Goal: Task Accomplishment & Management: Use online tool/utility

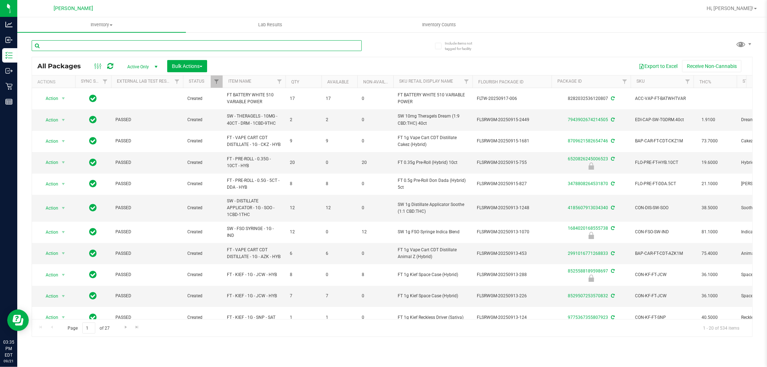
click at [124, 51] on input "text" at bounding box center [197, 45] width 330 height 11
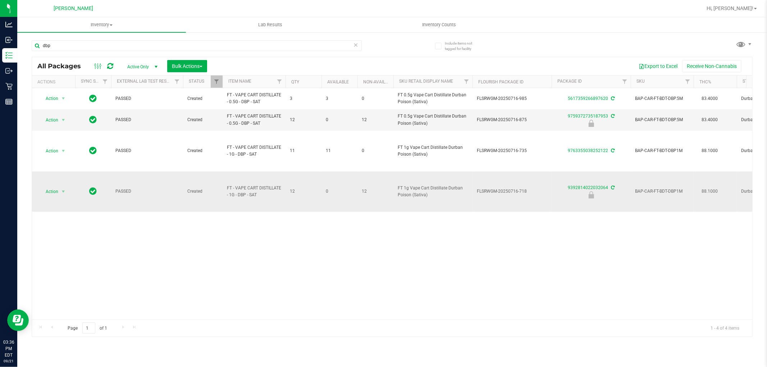
click at [248, 193] on span "FT - VAPE CART DISTILLATE - 1G - DBP - SAT" at bounding box center [254, 192] width 54 height 14
copy tr "FT - VAPE CART DISTILLATE - 1G - DBP - SAT"
click at [207, 41] on input "dbp" at bounding box center [197, 45] width 330 height 11
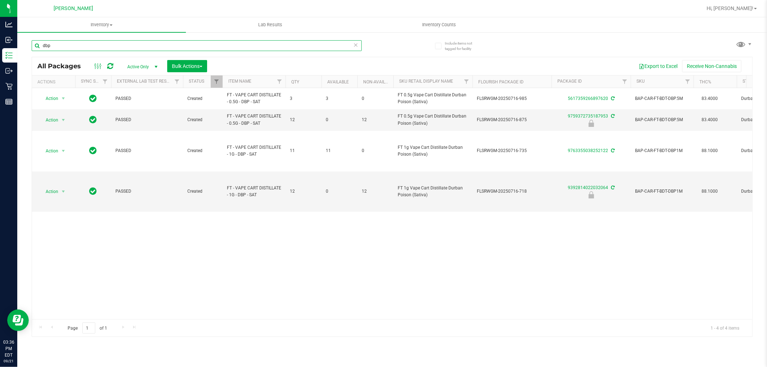
click at [207, 41] on input "dbp" at bounding box center [197, 45] width 330 height 11
paste input "FT - VAPE CART DISTILLATE - 1G - DBP - SAT"
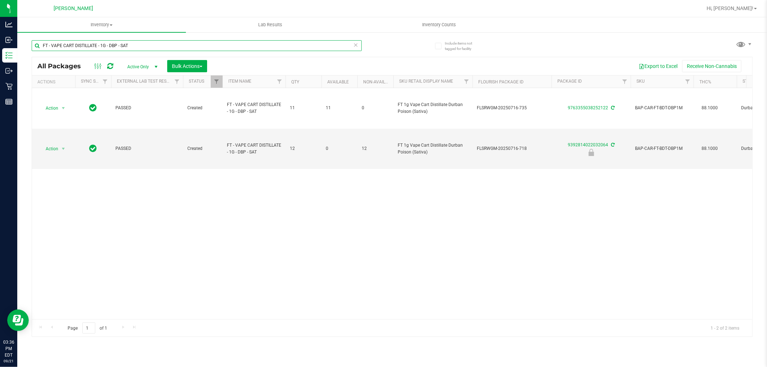
type input "FT - VAPE CART DISTILLATE - 1G - DBP - SAT"
click at [289, 249] on div "Action Action Adjust qty Create package Edit attributes Global inventory Locate…" at bounding box center [392, 203] width 720 height 231
click at [190, 197] on div "Action Action Adjust qty Create package Edit attributes Global inventory Locate…" at bounding box center [392, 203] width 720 height 231
click at [62, 149] on span "select" at bounding box center [63, 149] width 6 height 6
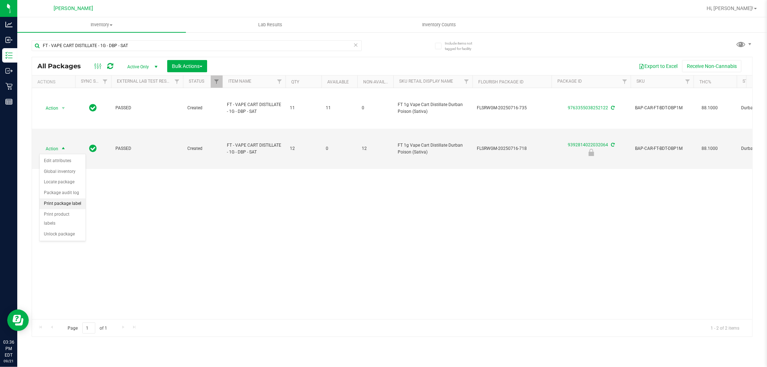
click at [67, 206] on li "Print package label" at bounding box center [63, 203] width 46 height 11
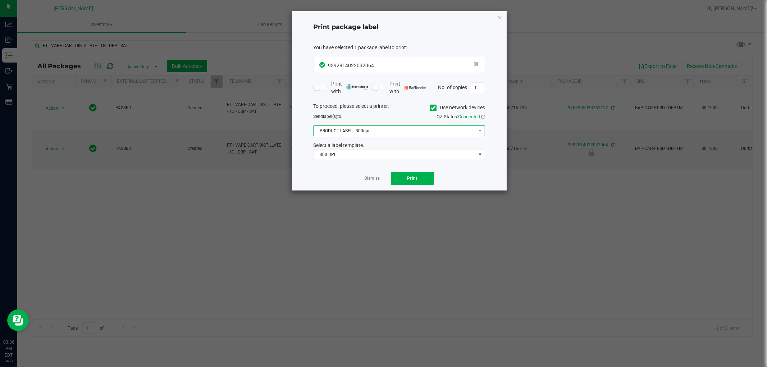
click at [433, 134] on span "PRODUCT LABEL - 300dpi" at bounding box center [395, 131] width 162 height 10
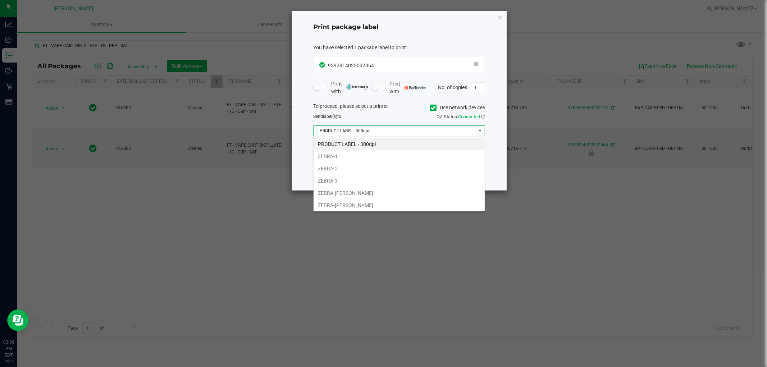
scroll to position [11, 172]
click at [396, 119] on div "Send label(s) to:" at bounding box center [353, 116] width 91 height 6
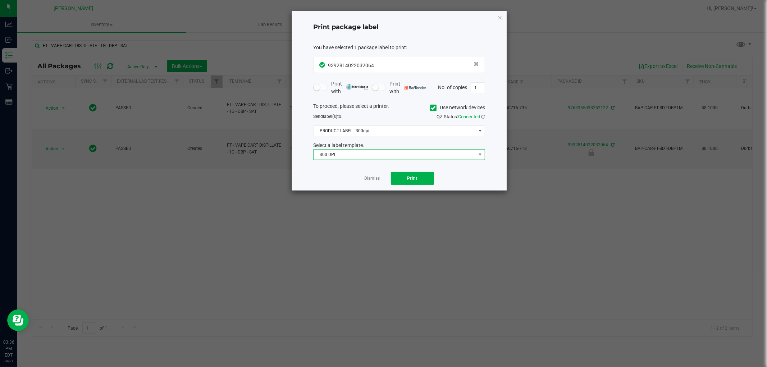
click at [377, 152] on span "300 DPI" at bounding box center [395, 155] width 162 height 10
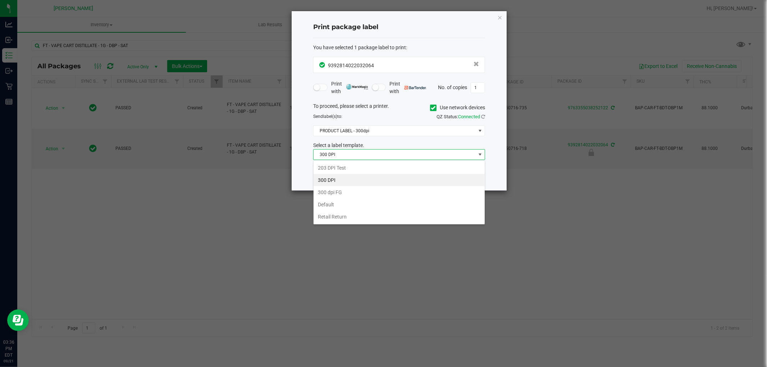
click at [306, 159] on div "Print package label You have selected 1 package label to print : 93928140220320…" at bounding box center [399, 100] width 215 height 179
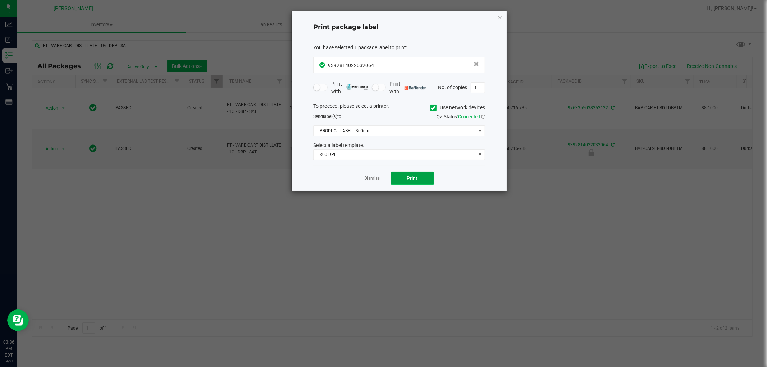
click at [419, 175] on button "Print" at bounding box center [412, 178] width 43 height 13
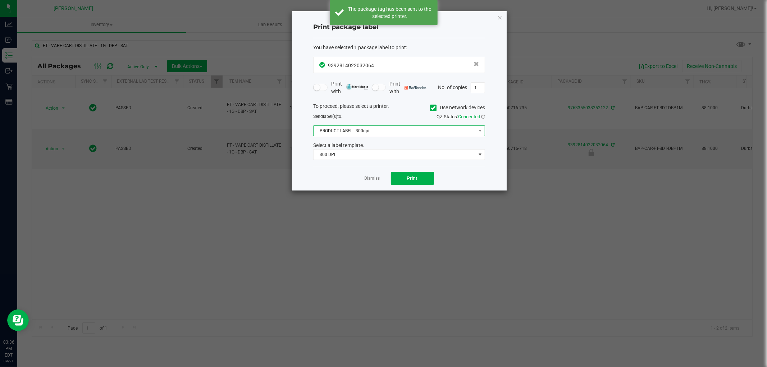
click at [371, 131] on span "PRODUCT LABEL - 300dpi" at bounding box center [395, 131] width 162 height 10
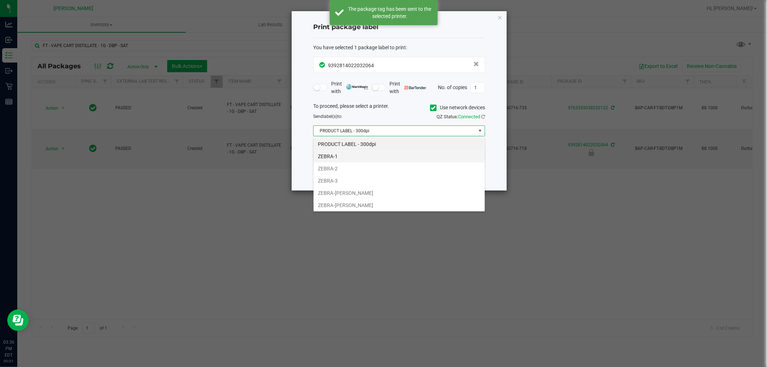
click at [349, 159] on li "ZEBRA-1" at bounding box center [399, 156] width 171 height 12
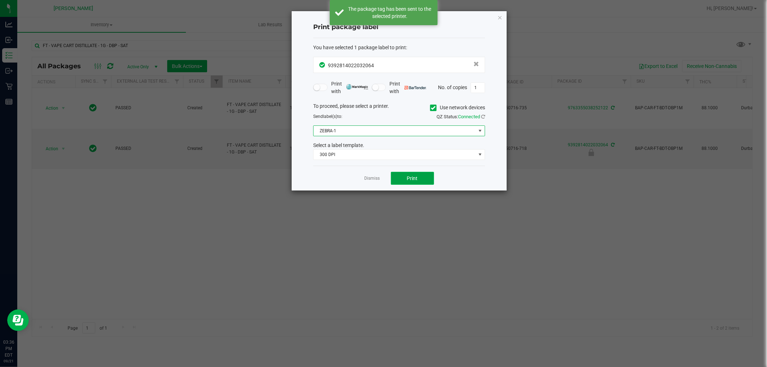
click at [403, 175] on button "Print" at bounding box center [412, 178] width 43 height 13
click at [353, 151] on span "300 DPI" at bounding box center [395, 155] width 162 height 10
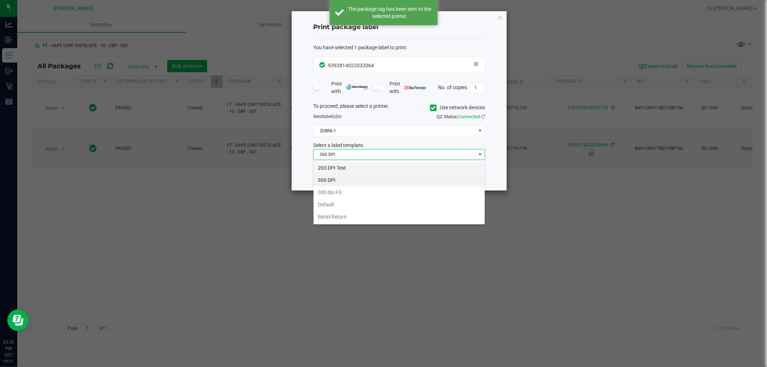
click at [353, 167] on li "203 DPI Test" at bounding box center [399, 168] width 171 height 12
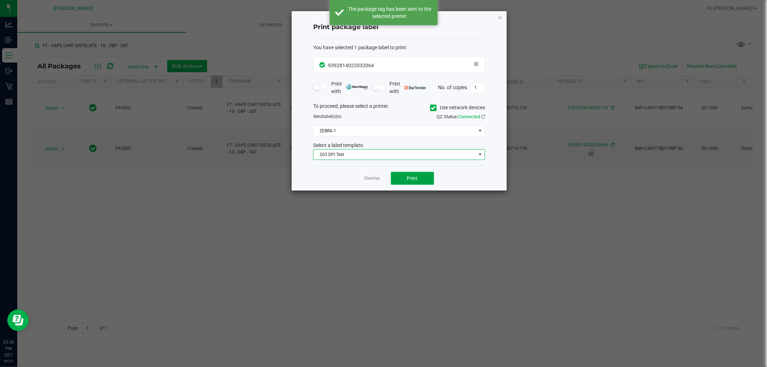
click at [406, 179] on button "Print" at bounding box center [412, 178] width 43 height 13
click at [407, 157] on span "203 DPI Test" at bounding box center [395, 155] width 162 height 10
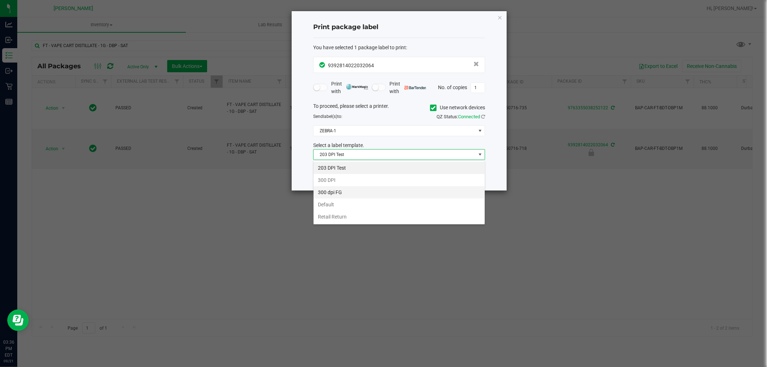
click at [346, 188] on li "300 dpi FG" at bounding box center [399, 192] width 171 height 12
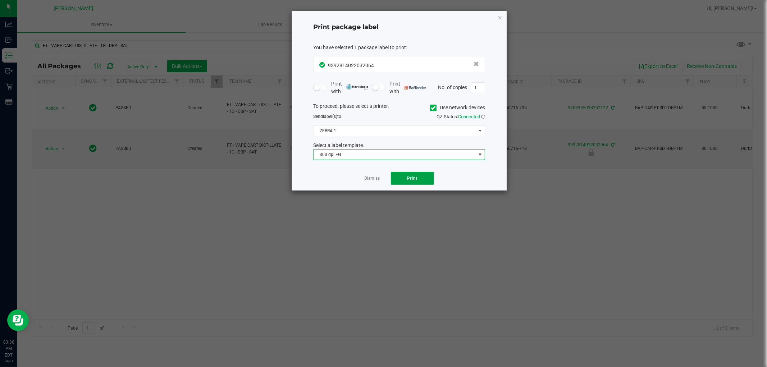
click at [406, 184] on button "Print" at bounding box center [412, 178] width 43 height 13
click at [345, 153] on span "300 dpi FG" at bounding box center [395, 155] width 162 height 10
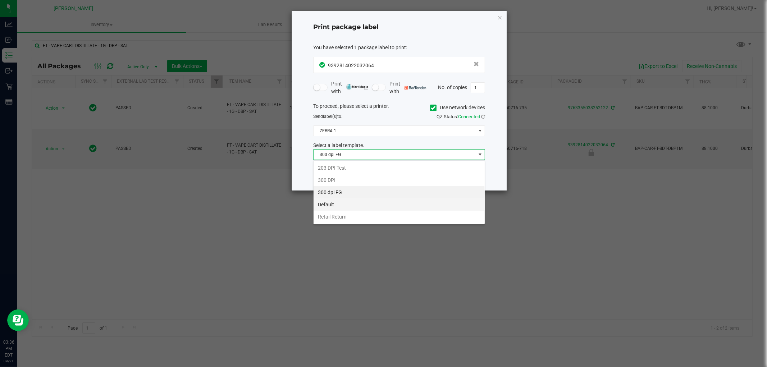
click at [343, 202] on li "Default" at bounding box center [399, 204] width 171 height 12
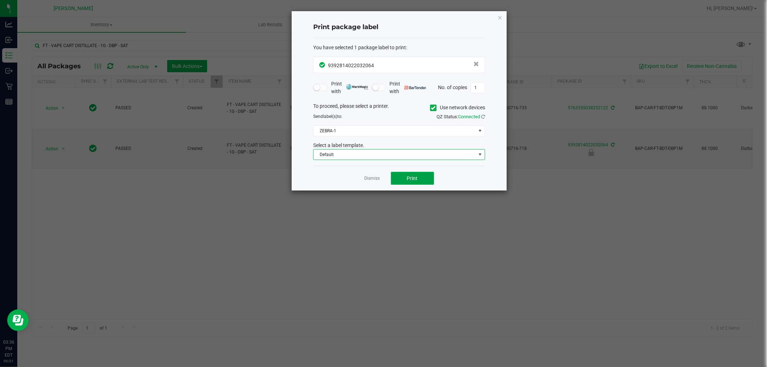
click at [404, 185] on button "Print" at bounding box center [412, 178] width 43 height 13
click at [353, 152] on span "Default" at bounding box center [395, 155] width 162 height 10
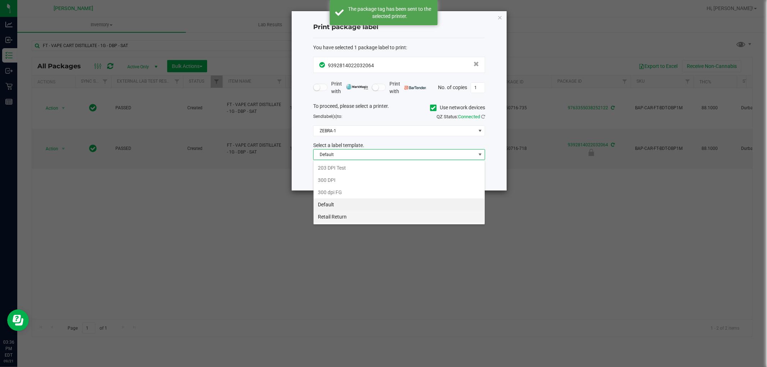
click at [335, 216] on li "Retail Return" at bounding box center [399, 217] width 171 height 12
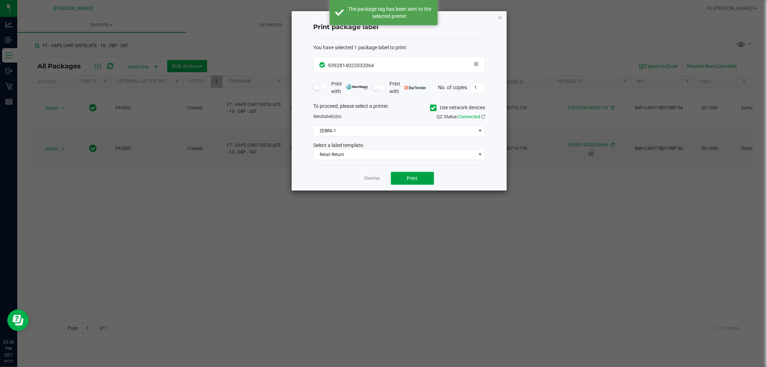
click at [408, 174] on button "Print" at bounding box center [412, 178] width 43 height 13
click at [498, 18] on icon "button" at bounding box center [499, 17] width 5 height 9
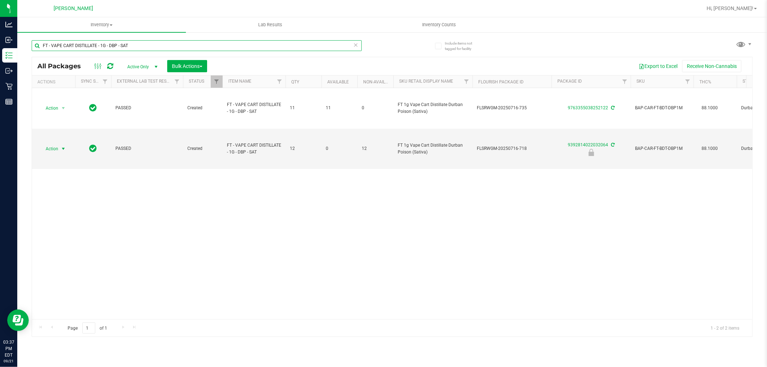
click at [197, 49] on input "FT - VAPE CART DISTILLATE - 1G - DBP - SAT" at bounding box center [197, 45] width 330 height 11
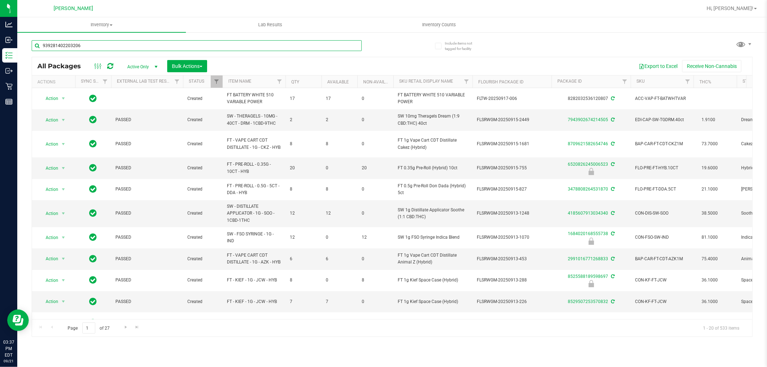
type input "9392814022032064"
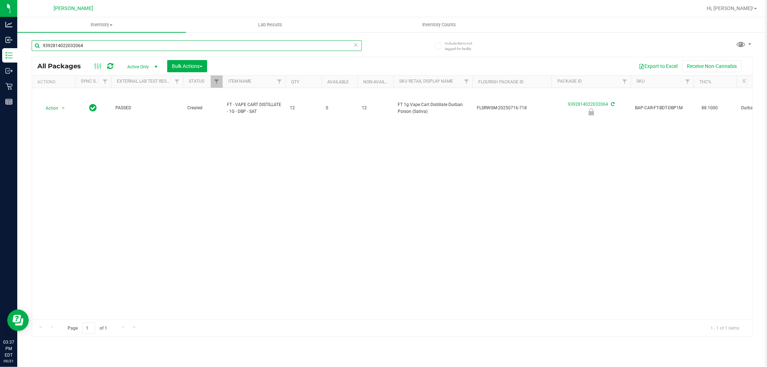
click at [80, 47] on input "9392814022032064" at bounding box center [197, 45] width 330 height 11
